Goal: Information Seeking & Learning: Learn about a topic

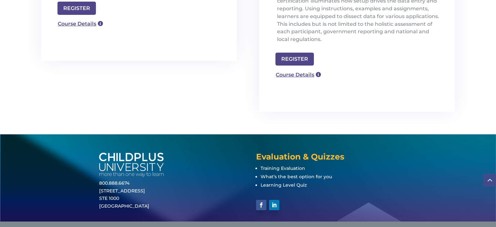
scroll to position [286, 0]
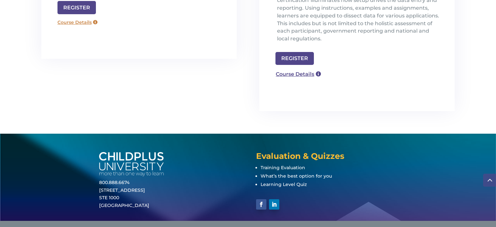
click at [76, 17] on link "Course Details" at bounding box center [77, 22] width 46 height 10
click at [95, 17] on link "Course Details" at bounding box center [77, 22] width 46 height 10
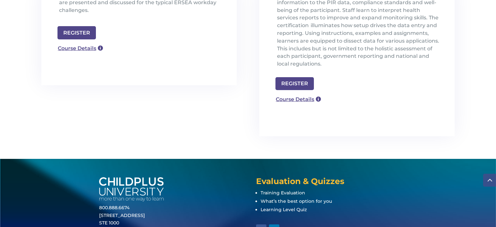
scroll to position [261, 0]
click at [99, 43] on link "Course Details" at bounding box center [77, 48] width 46 height 10
click at [76, 43] on link "Course Details" at bounding box center [77, 48] width 46 height 10
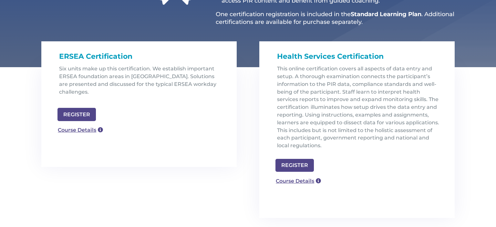
scroll to position [177, 0]
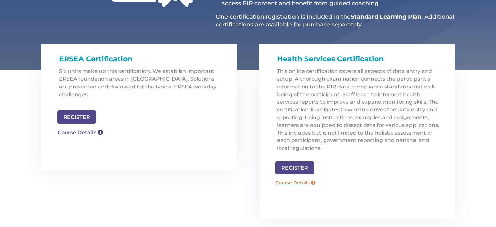
click at [300, 183] on link "Course Details" at bounding box center [295, 183] width 46 height 10
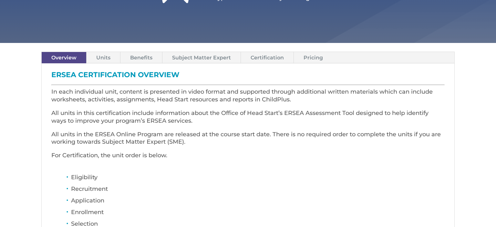
scroll to position [158, 0]
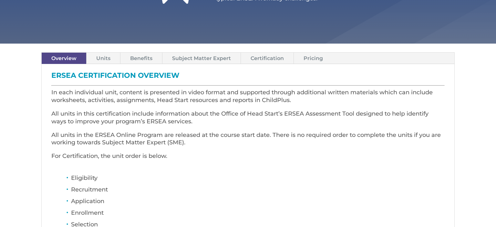
click at [102, 58] on link "Units" at bounding box center [104, 58] width 34 height 11
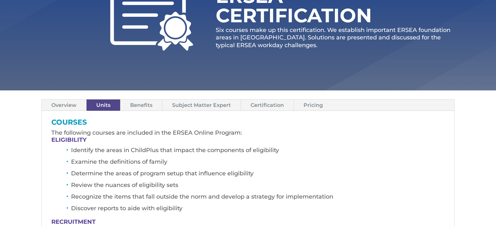
scroll to position [110, 0]
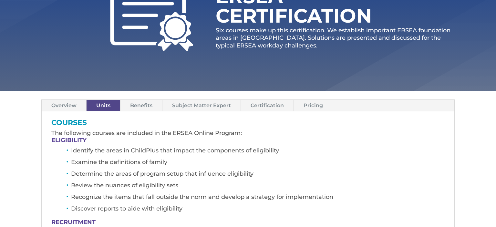
click at [272, 107] on link "Certification" at bounding box center [267, 105] width 53 height 11
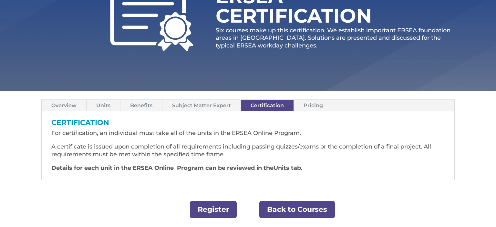
click at [311, 104] on link "Pricing" at bounding box center [313, 105] width 39 height 11
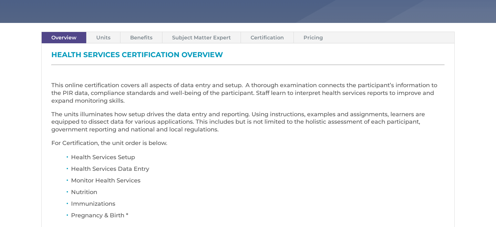
scroll to position [212, 0]
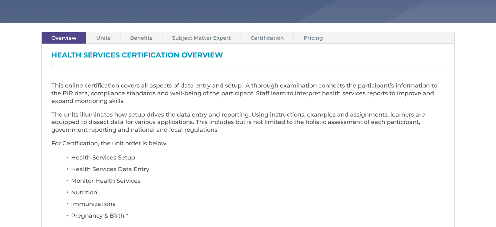
click at [303, 38] on link "Pricing" at bounding box center [313, 37] width 39 height 11
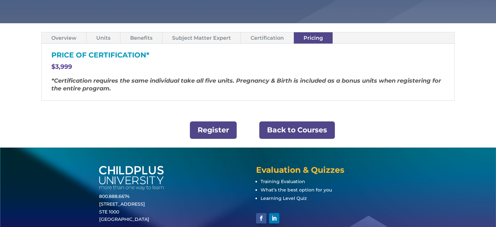
click at [262, 39] on link "Certification" at bounding box center [267, 37] width 53 height 11
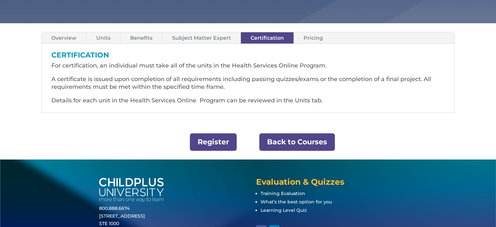
click at [149, 41] on link "Benefits" at bounding box center [141, 37] width 42 height 11
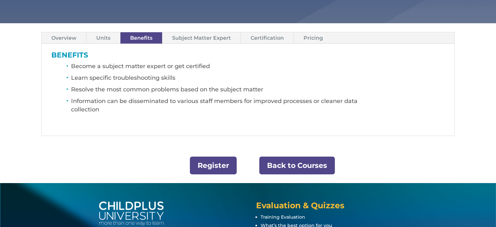
click at [205, 38] on link "Subject Matter Expert" at bounding box center [201, 37] width 78 height 11
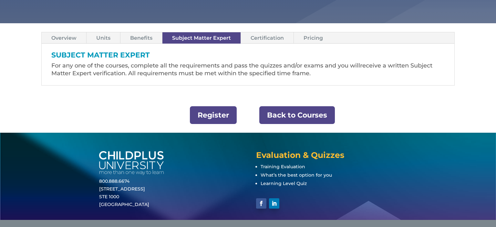
click at [100, 39] on link "Units" at bounding box center [104, 37] width 34 height 11
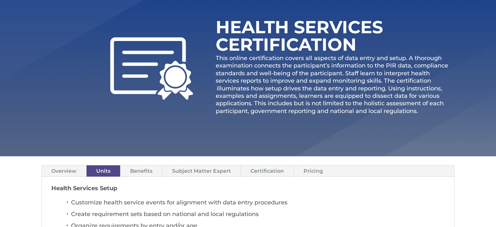
scroll to position [77, 0]
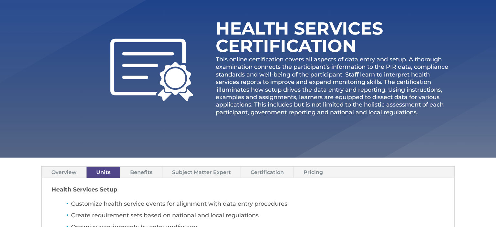
click at [310, 173] on link "Pricing" at bounding box center [313, 172] width 39 height 11
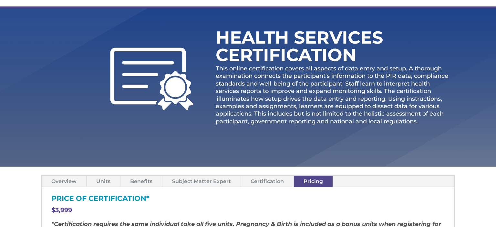
scroll to position [0, 0]
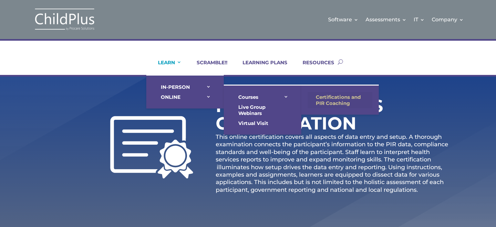
click at [329, 97] on link "Certifications and PIR Coaching" at bounding box center [340, 100] width 65 height 16
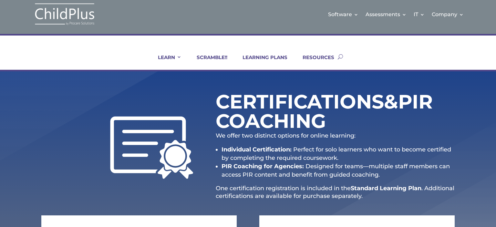
scroll to position [5, 0]
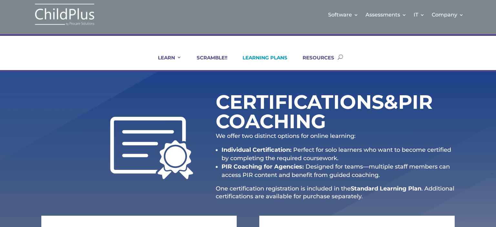
click at [272, 58] on link "LEARNING PLANS" at bounding box center [260, 62] width 53 height 15
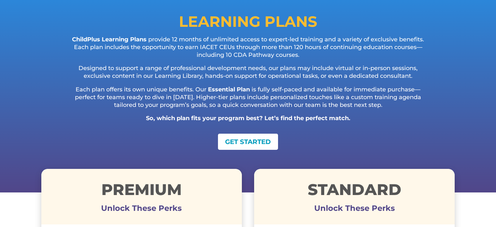
scroll to position [79, 0]
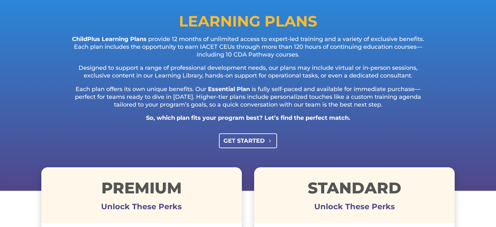
click at [260, 142] on link "GET STARTED" at bounding box center [248, 140] width 58 height 15
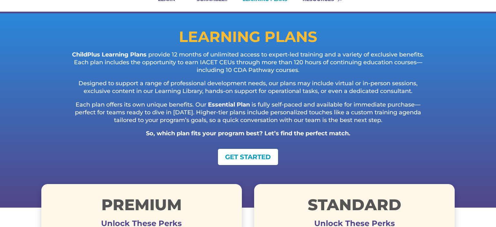
scroll to position [0, 0]
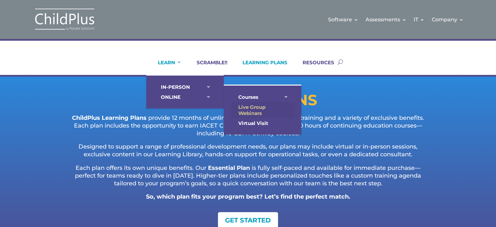
click at [245, 109] on link "Live Group Webinars" at bounding box center [262, 110] width 65 height 16
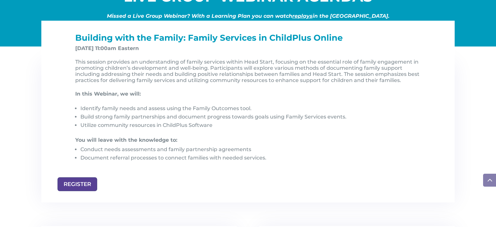
scroll to position [678, 0]
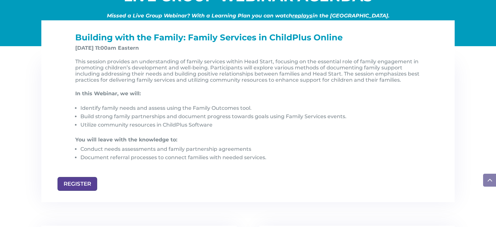
click at [346, 132] on ul "Identify family needs and assess using the Family Outcomes tool. Build strong f…" at bounding box center [250, 120] width 350 height 33
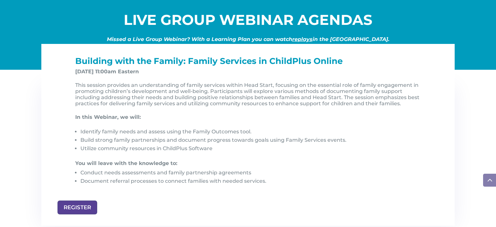
scroll to position [659, 0]
